Goal: Transaction & Acquisition: Obtain resource

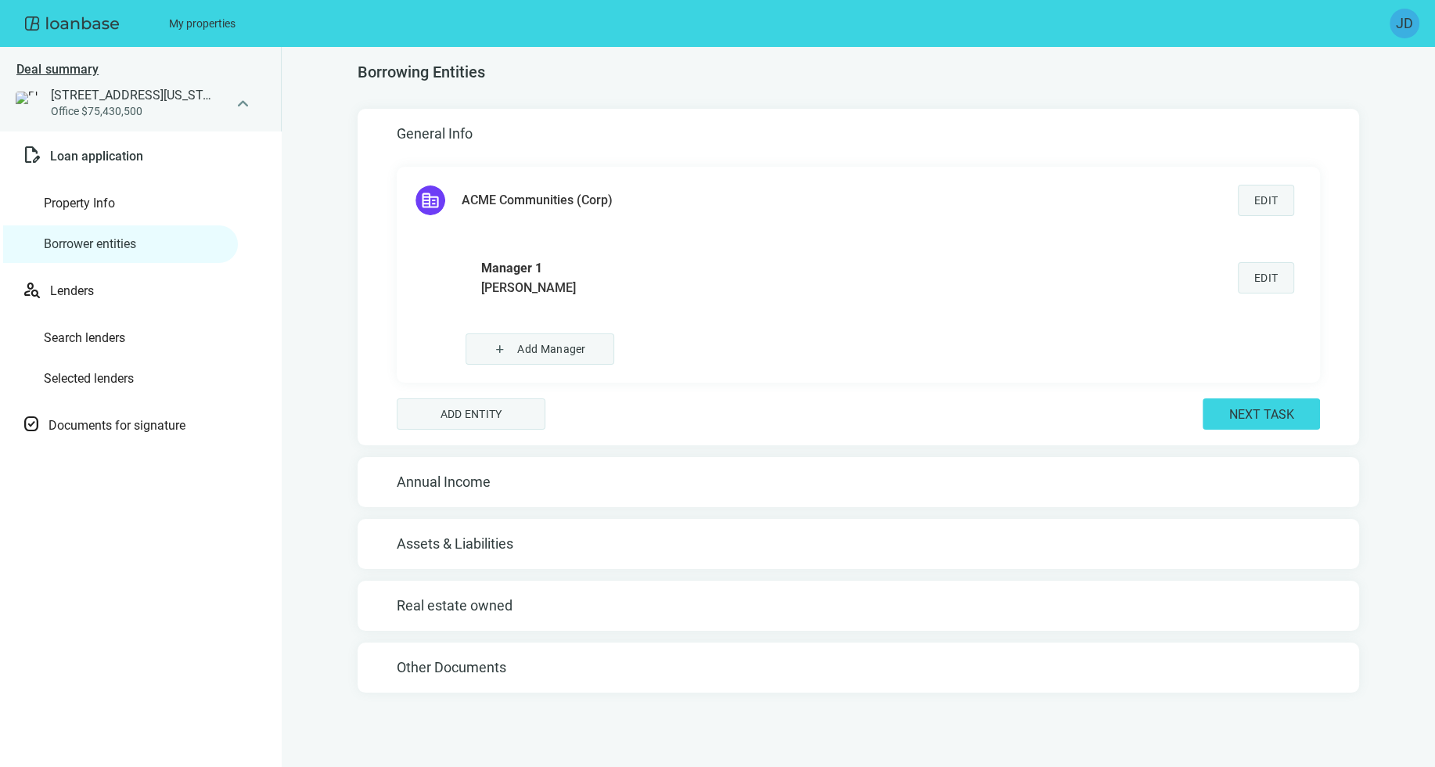
click at [1406, 27] on span "JD" at bounding box center [1404, 24] width 17 height 22
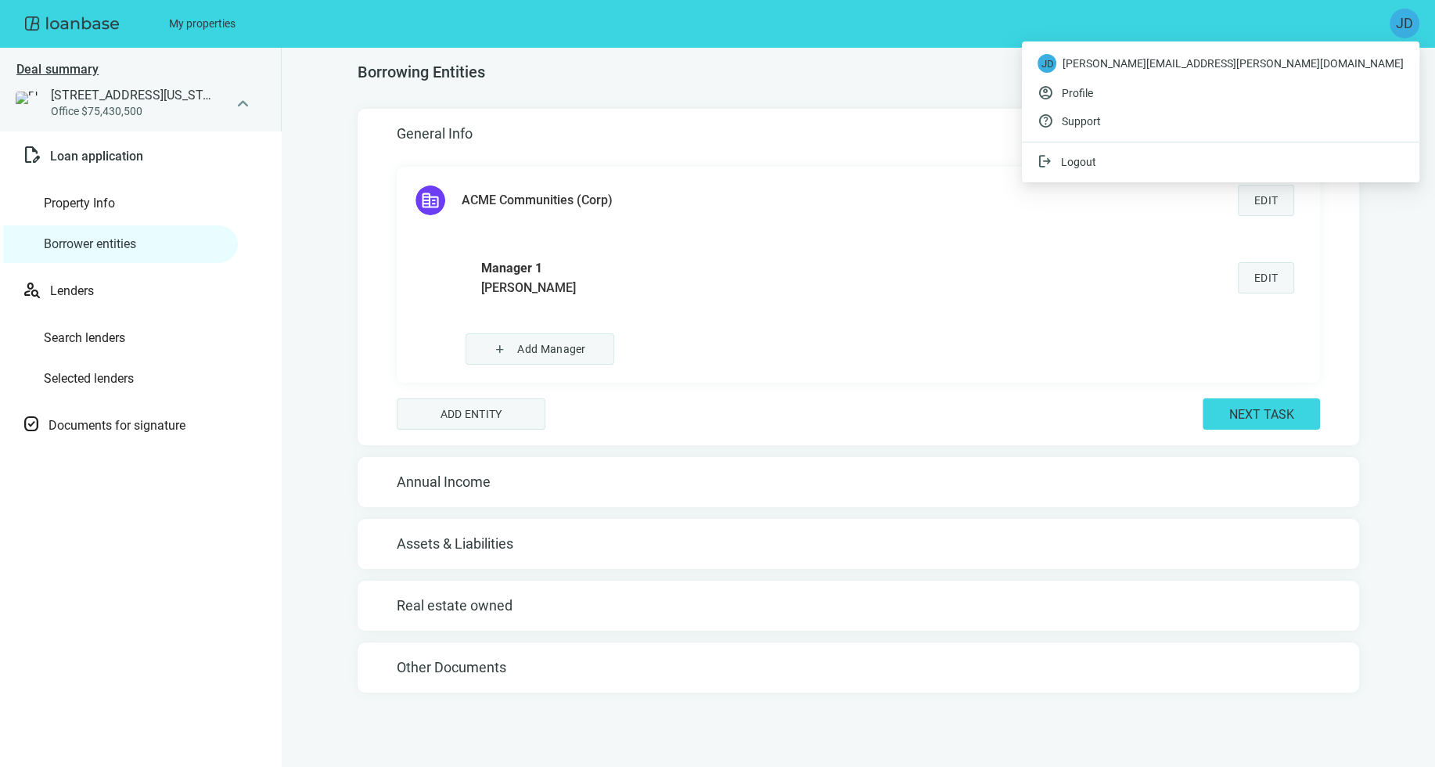
click at [115, 211] on link "Property Info" at bounding box center [79, 203] width 71 height 15
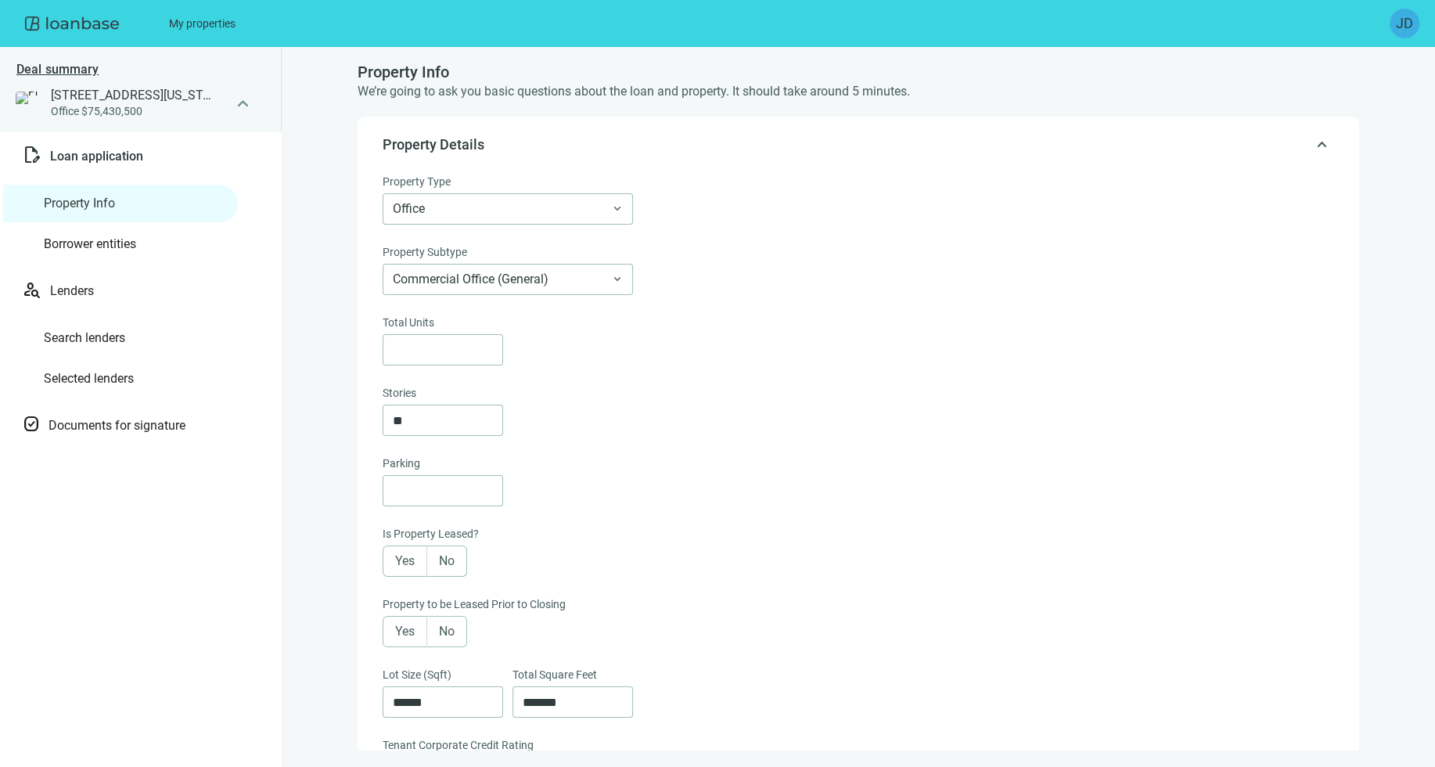
click at [136, 247] on link "Borrower entities" at bounding box center [90, 243] width 92 height 15
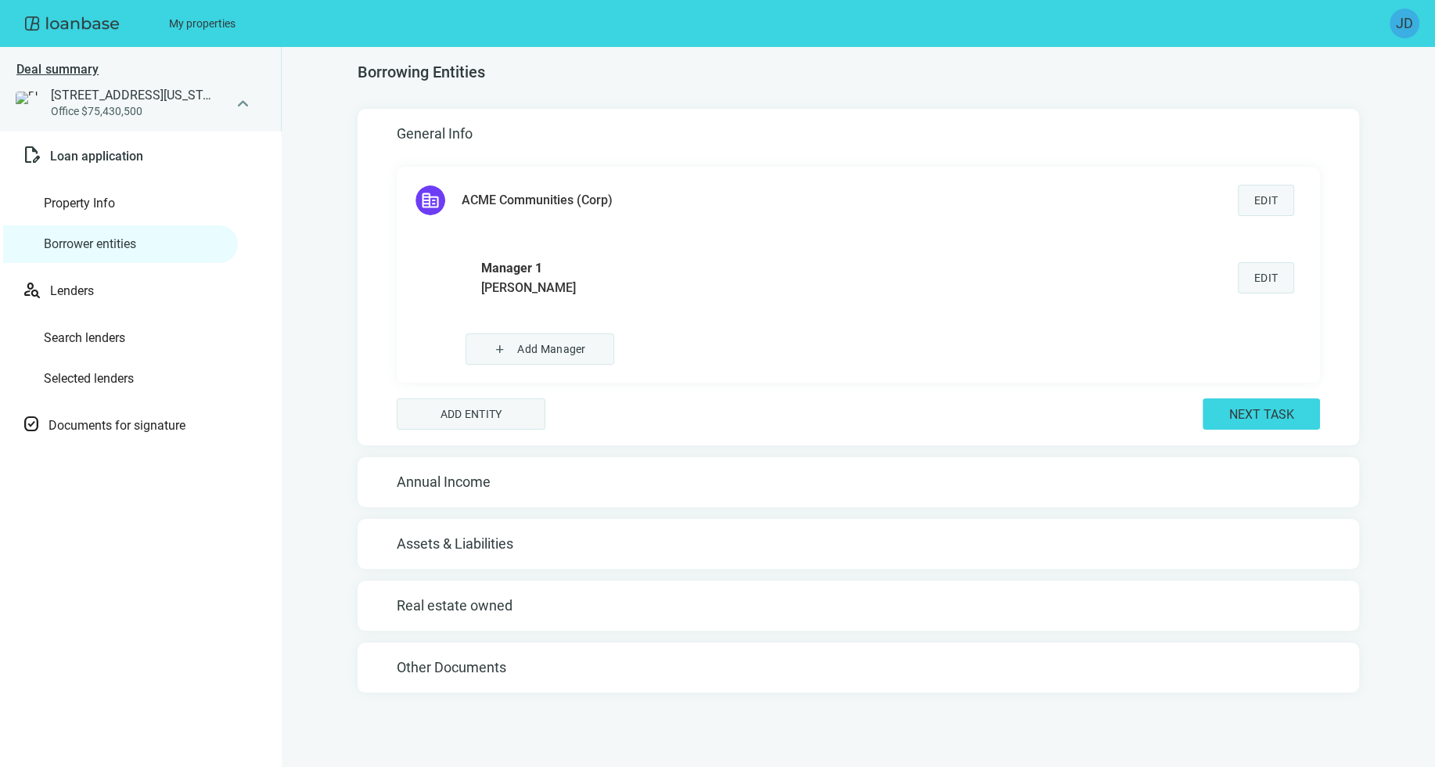
click at [543, 473] on h5 "Annual Income" at bounding box center [859, 482] width 924 height 19
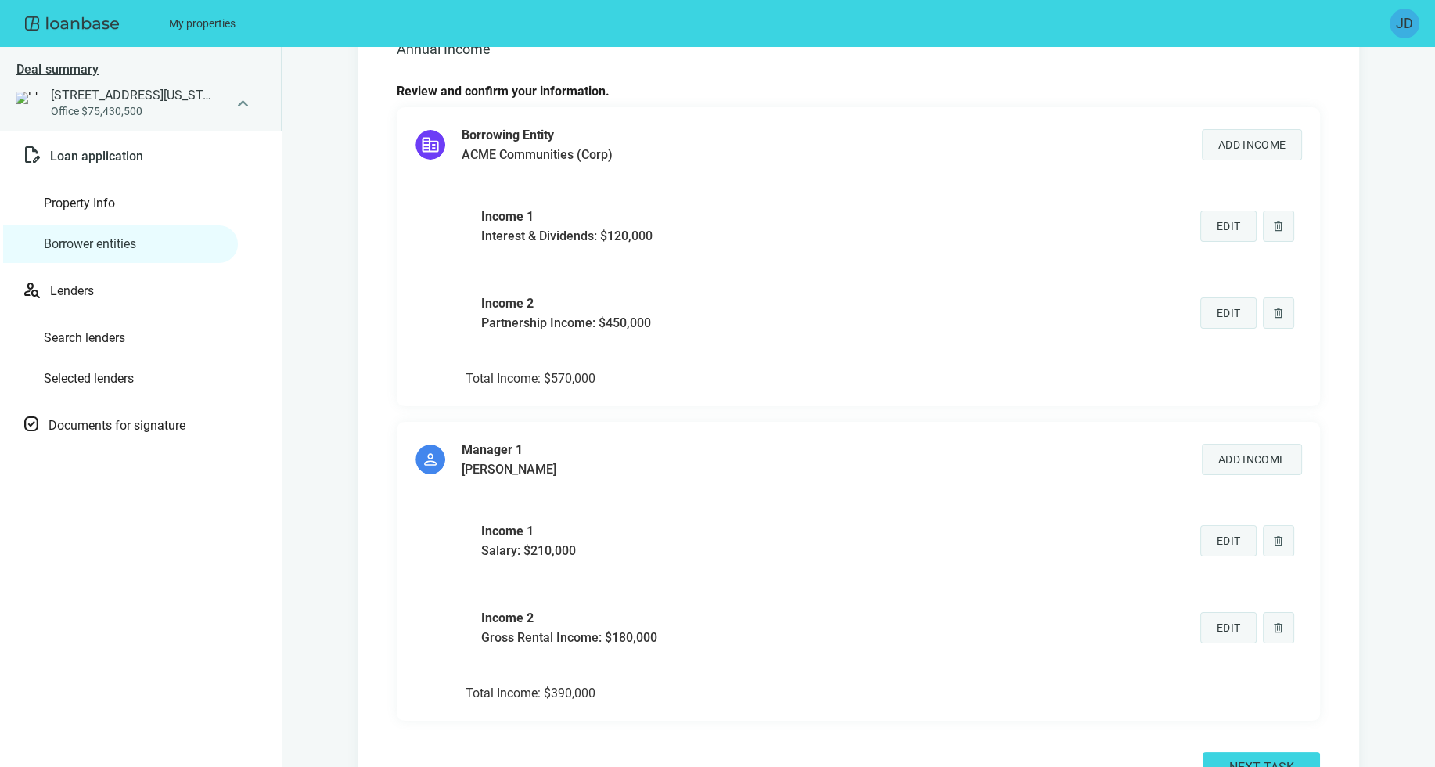
scroll to position [379, 0]
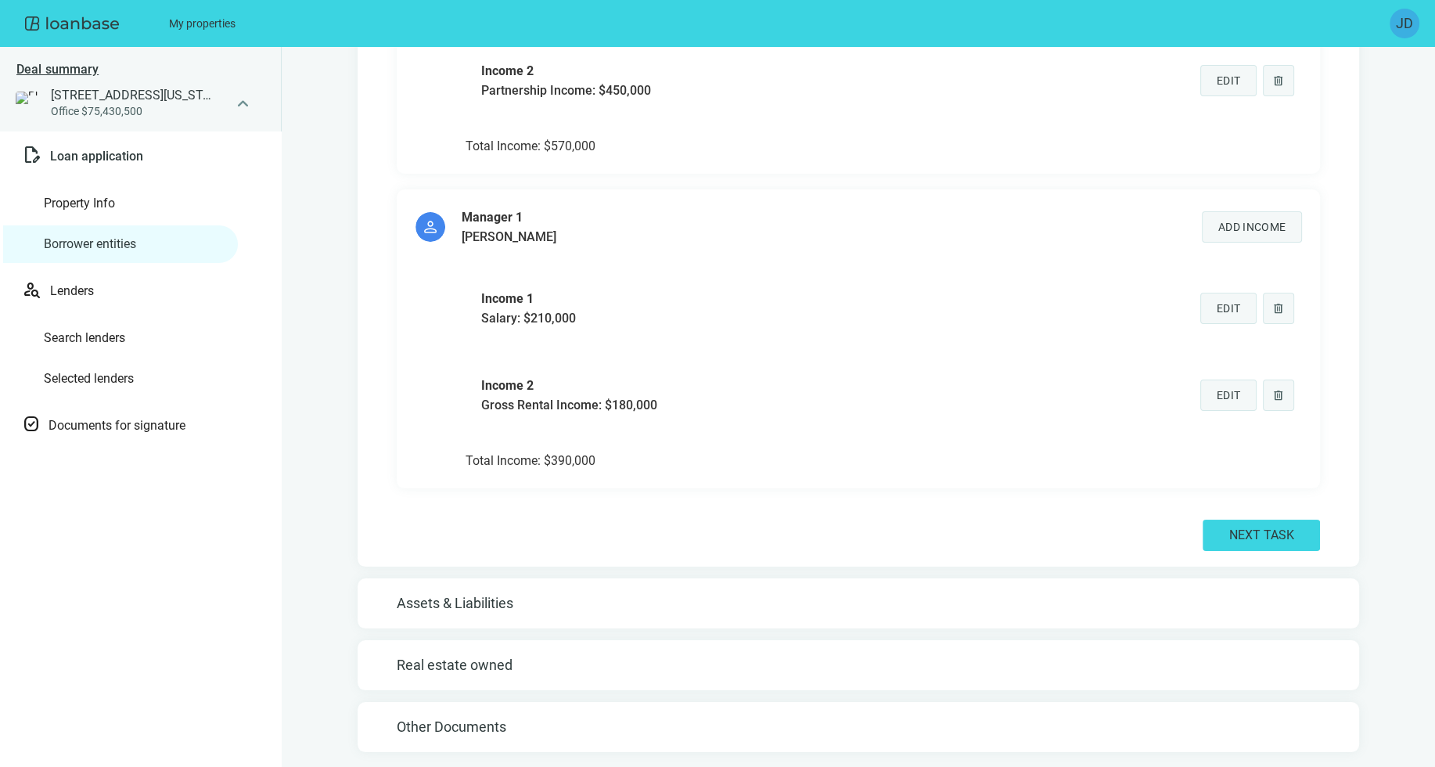
click at [522, 607] on h5 "Assets & Liabilities" at bounding box center [859, 603] width 924 height 19
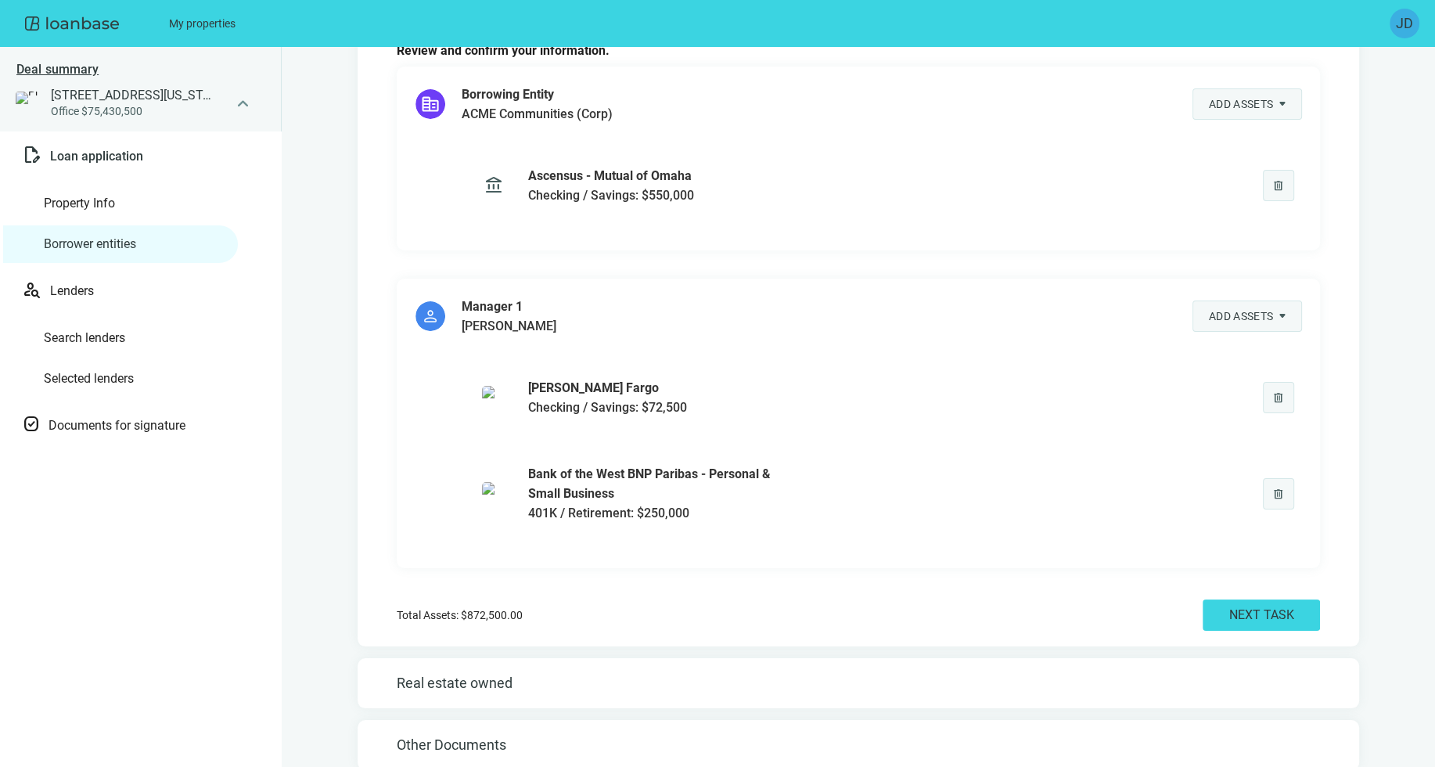
scroll to position [266, 0]
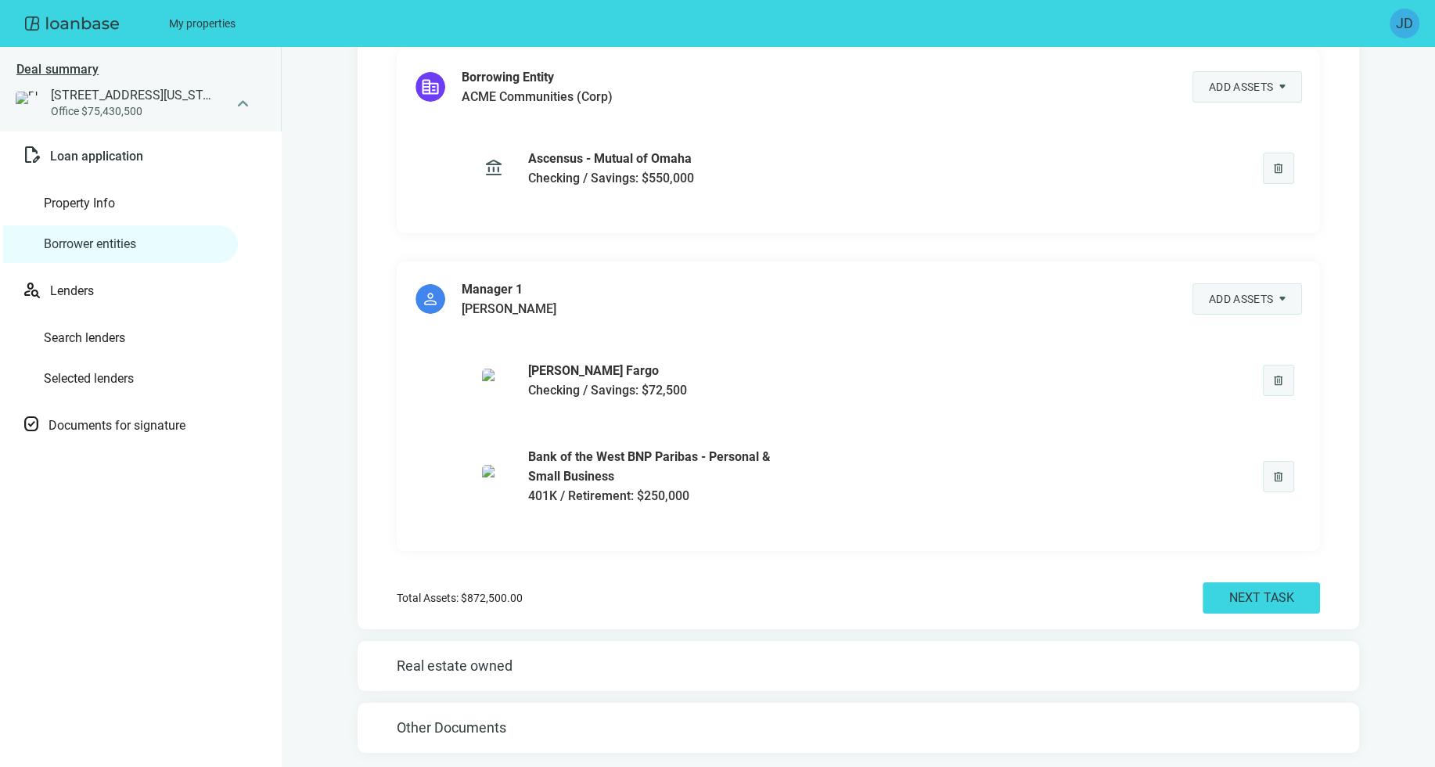
click at [526, 650] on div "Real estate owned" at bounding box center [859, 666] width 1002 height 50
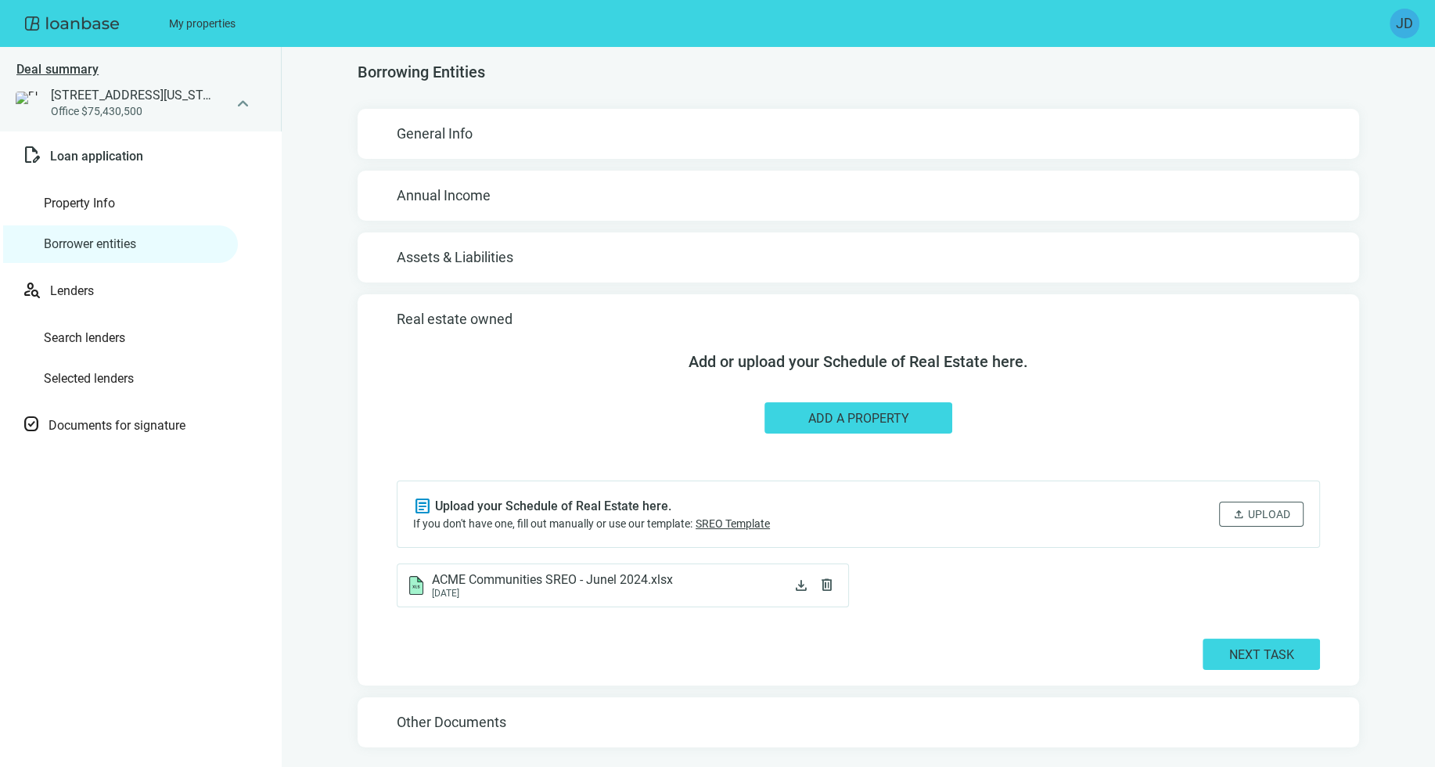
click at [545, 719] on h5 "Other Documents" at bounding box center [859, 722] width 924 height 19
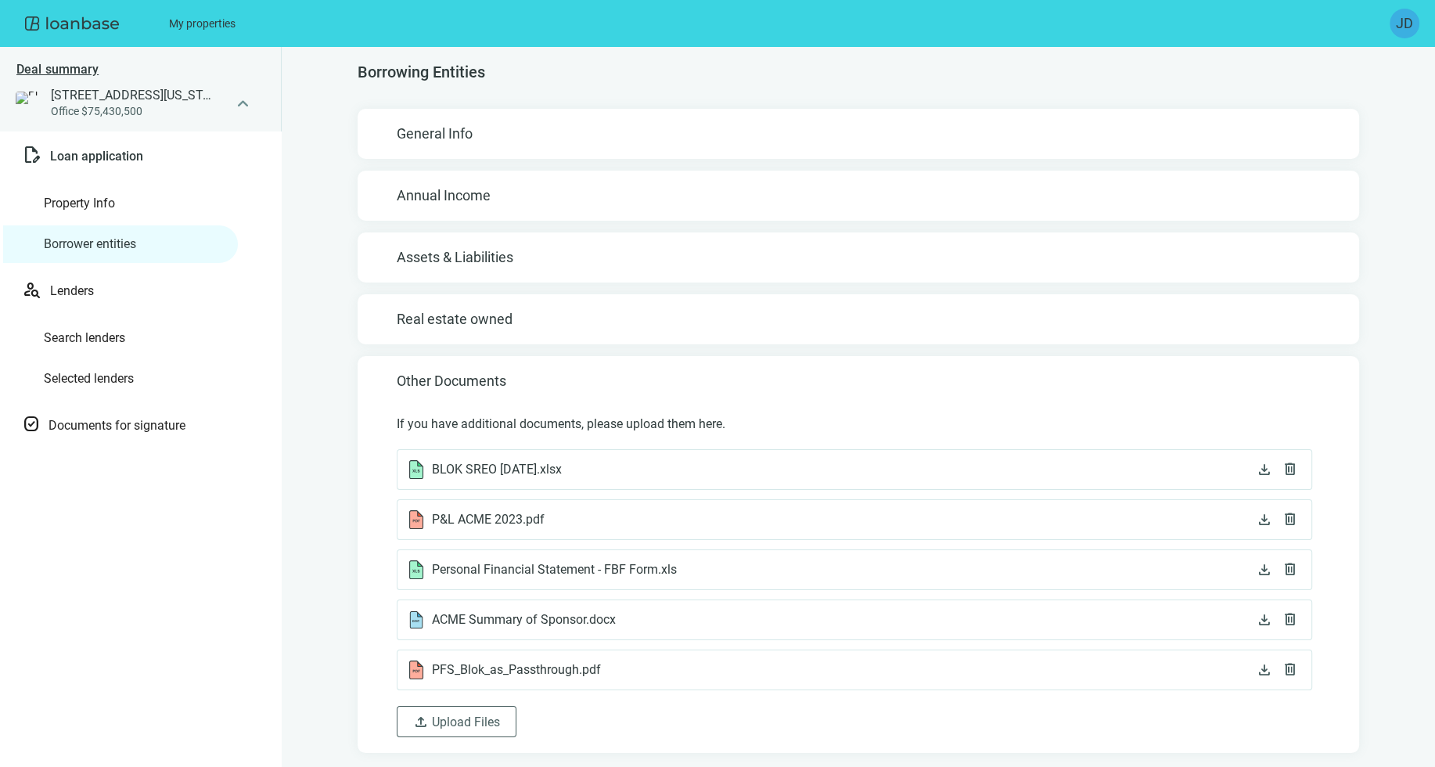
click at [111, 296] on span "Lenders" at bounding box center [151, 291] width 202 height 16
click at [88, 291] on span "Lenders" at bounding box center [151, 291] width 202 height 16
click at [100, 339] on link "Search lenders" at bounding box center [84, 337] width 81 height 15
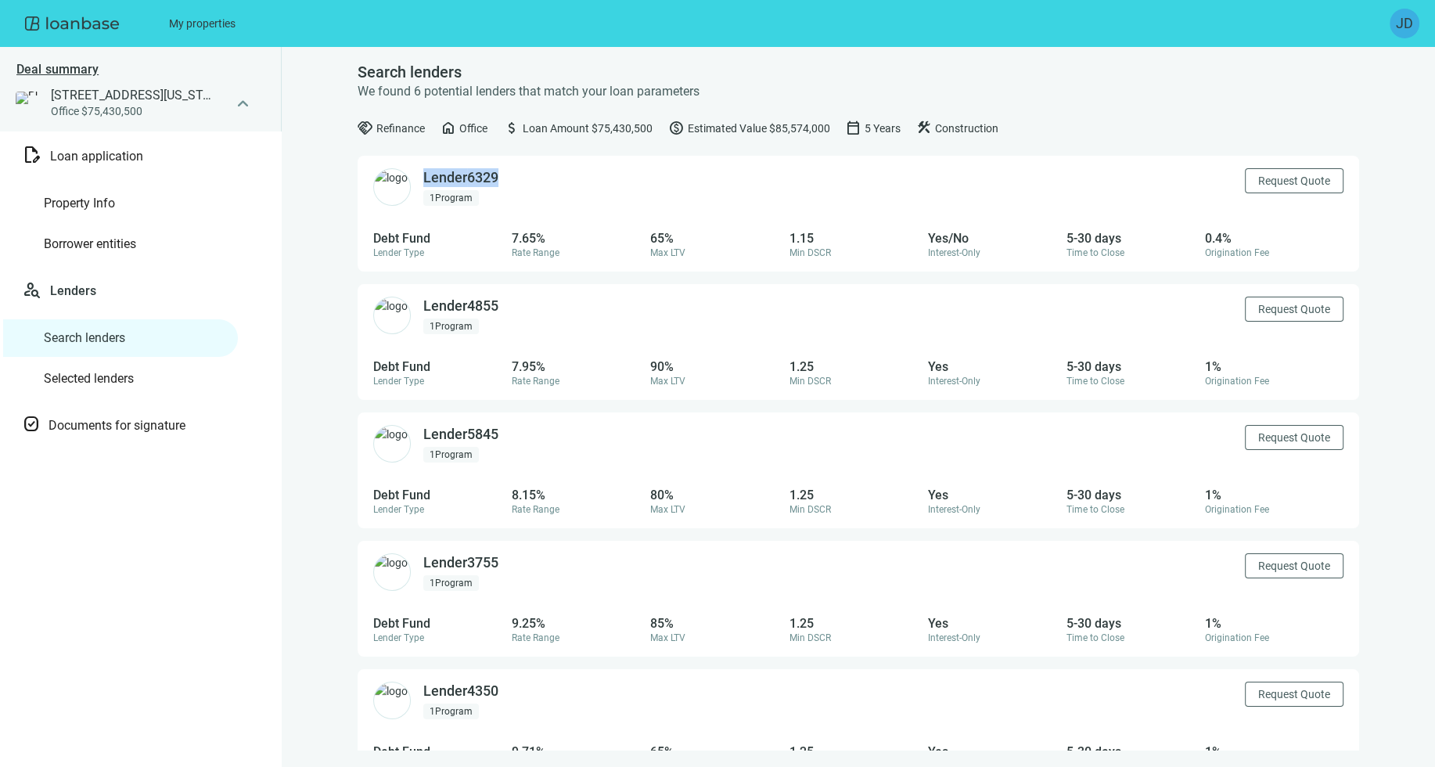
drag, startPoint x: 422, startPoint y: 182, endPoint x: 512, endPoint y: 180, distance: 90.0
click at [512, 180] on div "Lender 6329 1 Program Request Quote" at bounding box center [859, 187] width 1002 height 63
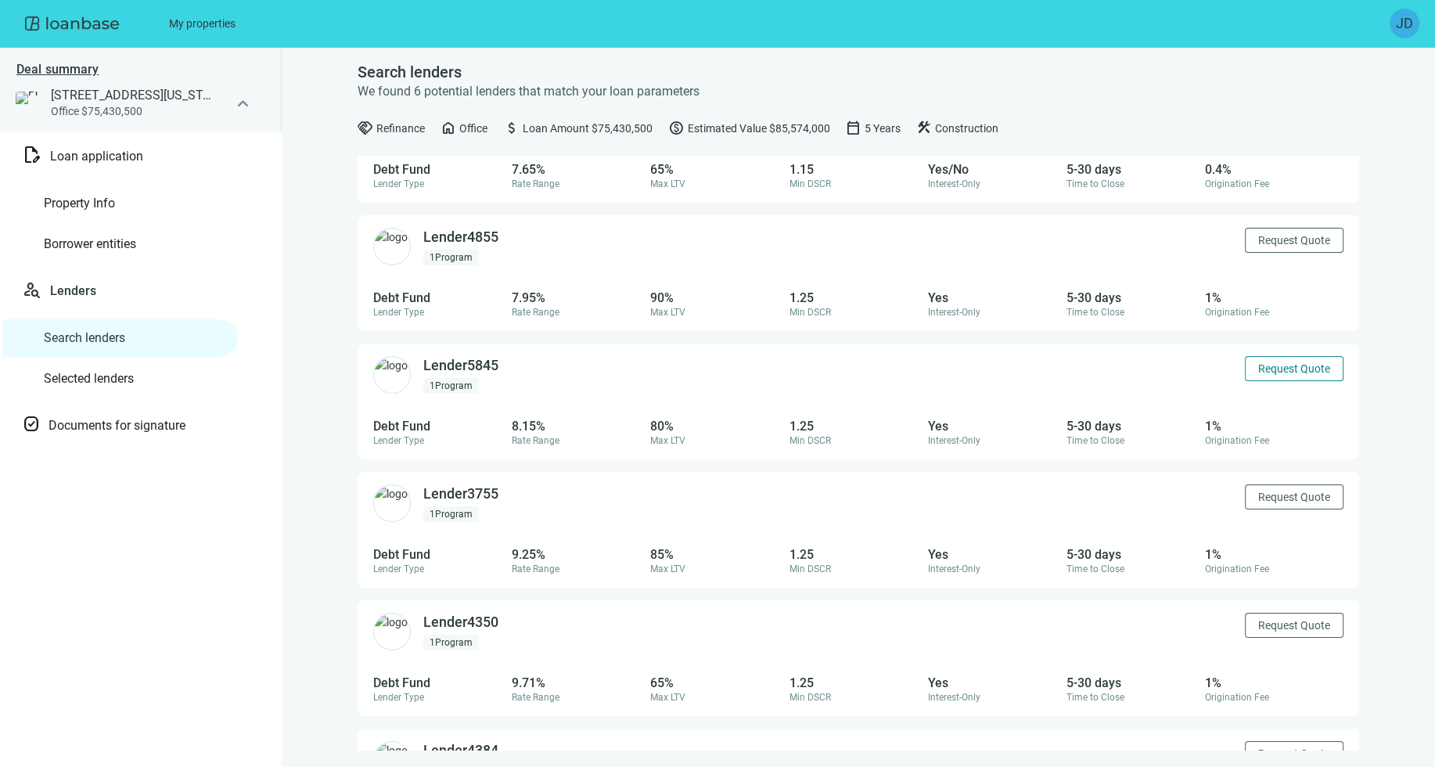
scroll to position [162, 0]
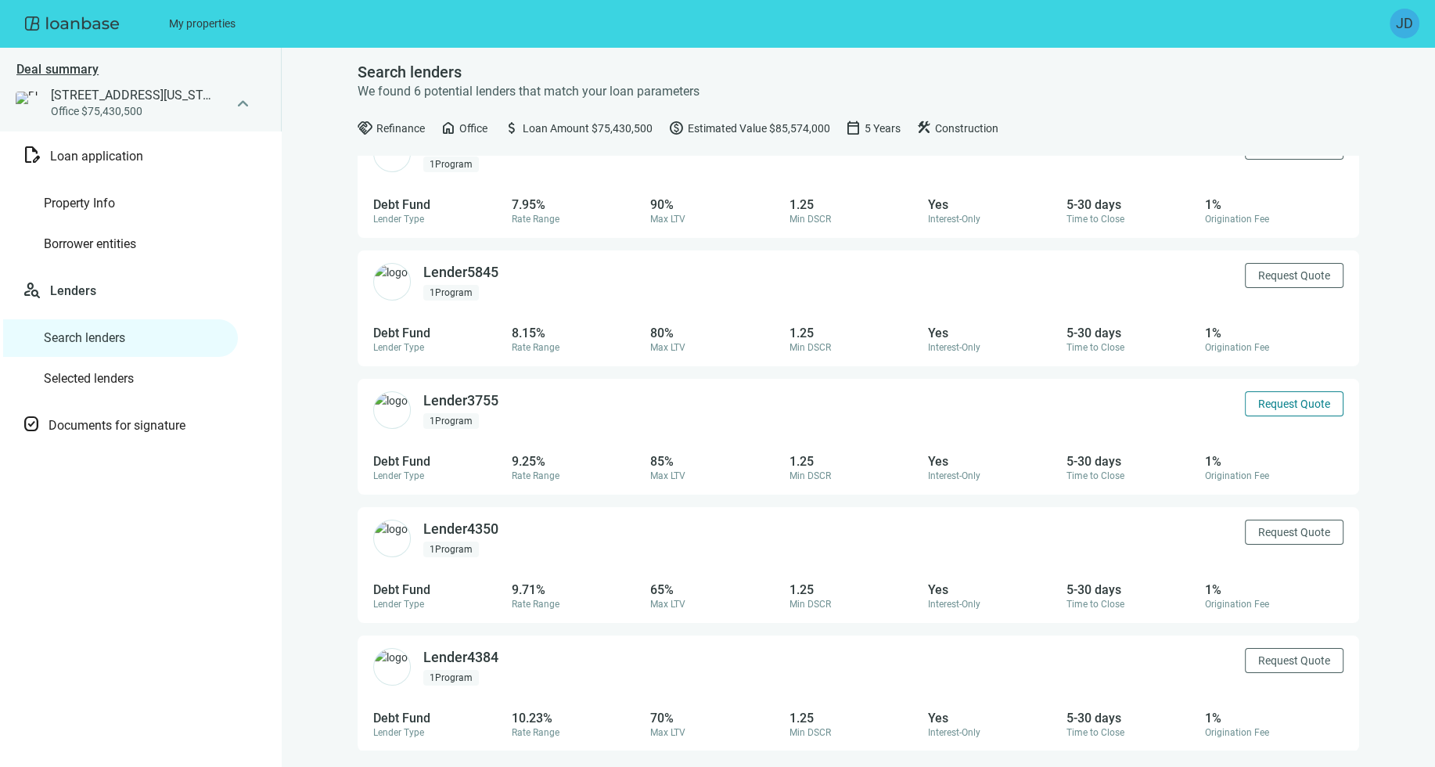
click at [1279, 402] on span "Request Quote" at bounding box center [1295, 404] width 72 height 13
click at [1398, 232] on div "Deal summary 1245 Broadway, New York, NY 10001 Office $75,430,500 keyboard_arro…" at bounding box center [717, 407] width 1435 height 720
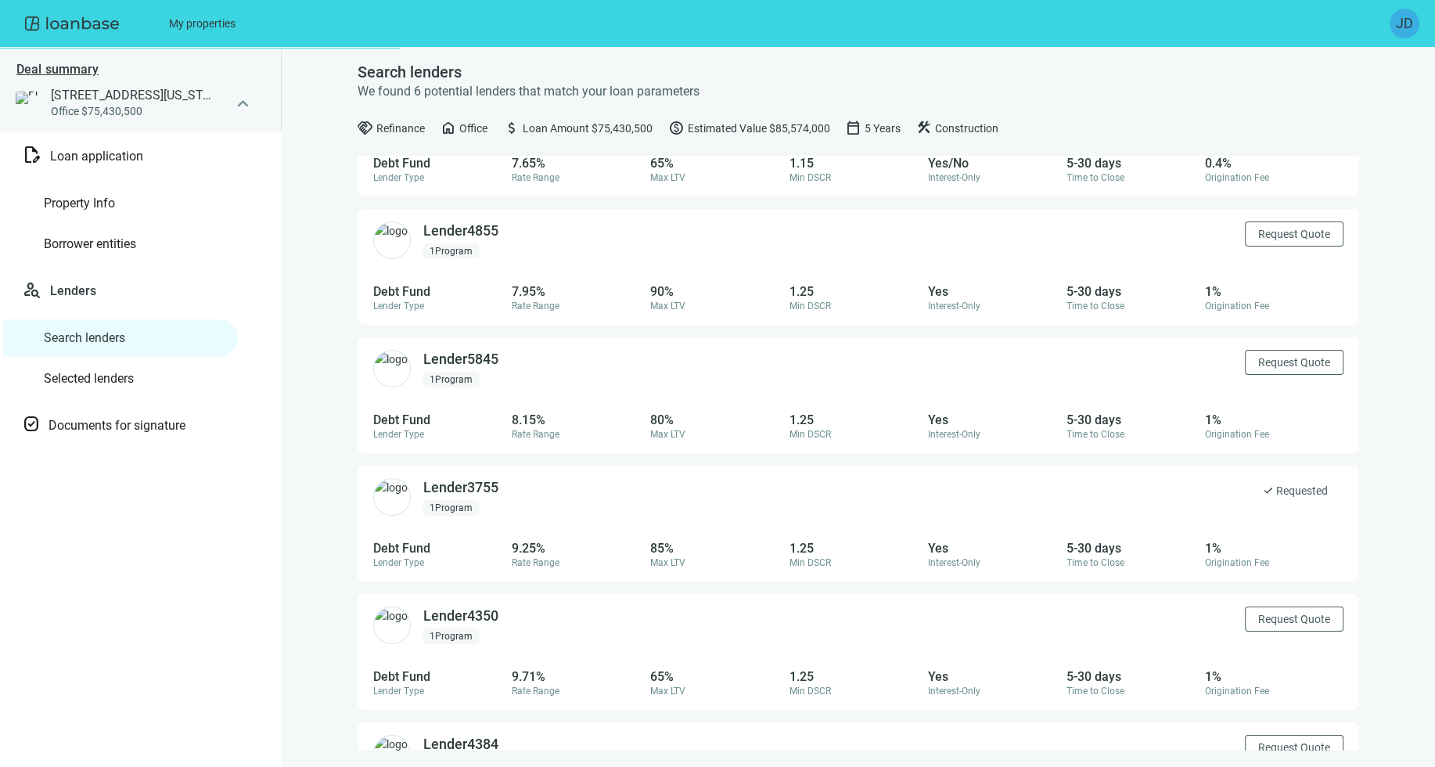
scroll to position [0, 0]
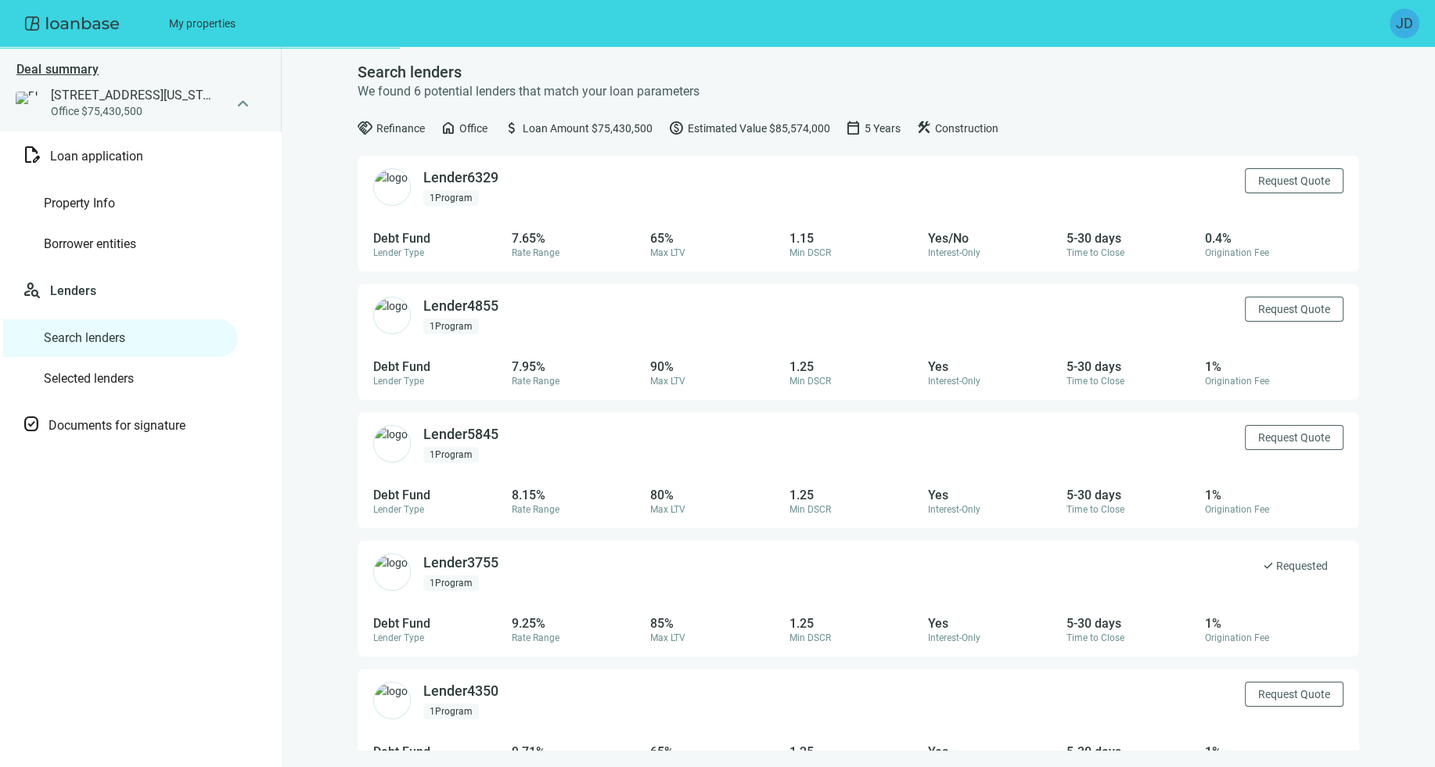
click at [111, 386] on link "Selected lenders" at bounding box center [89, 378] width 90 height 15
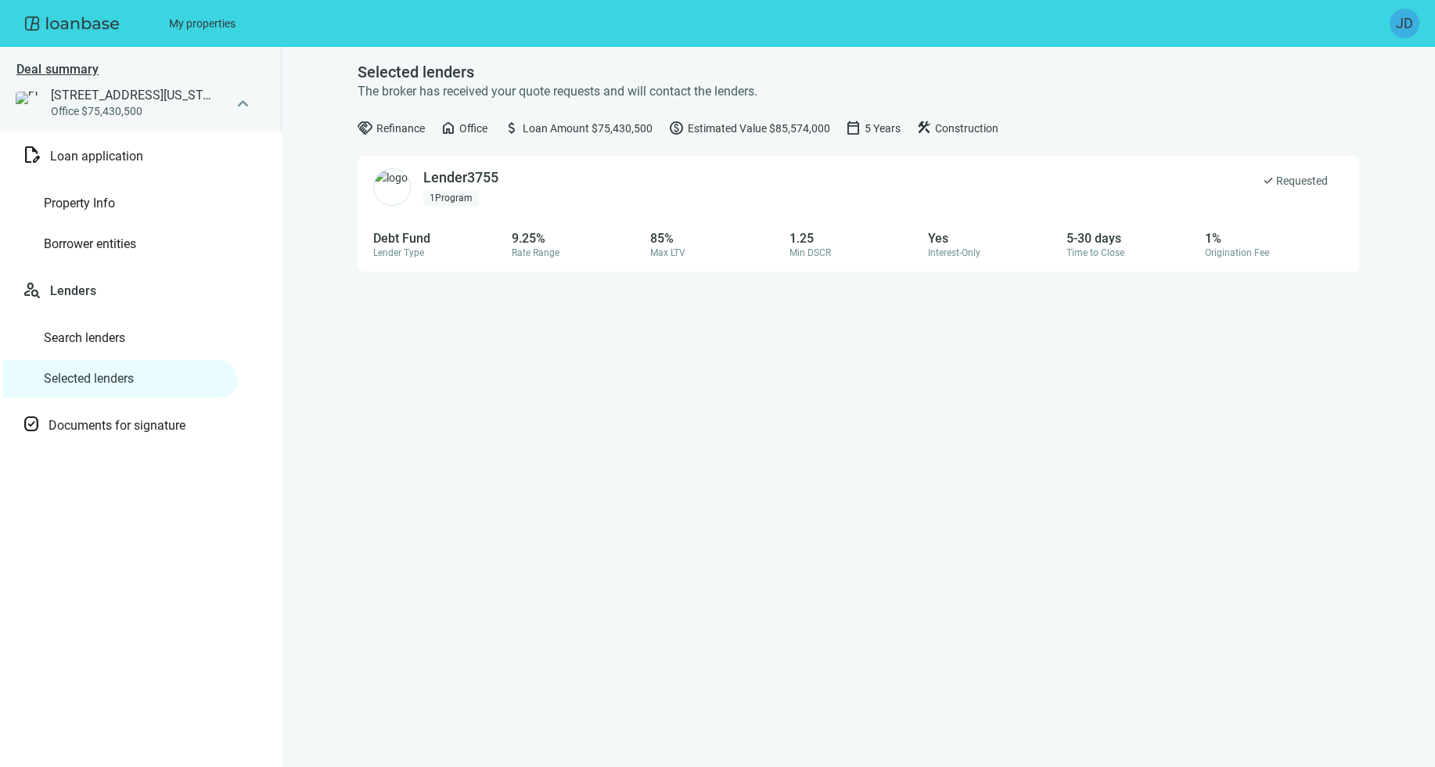
click at [92, 330] on link "Search lenders" at bounding box center [84, 337] width 81 height 15
